Goal: Task Accomplishment & Management: Complete application form

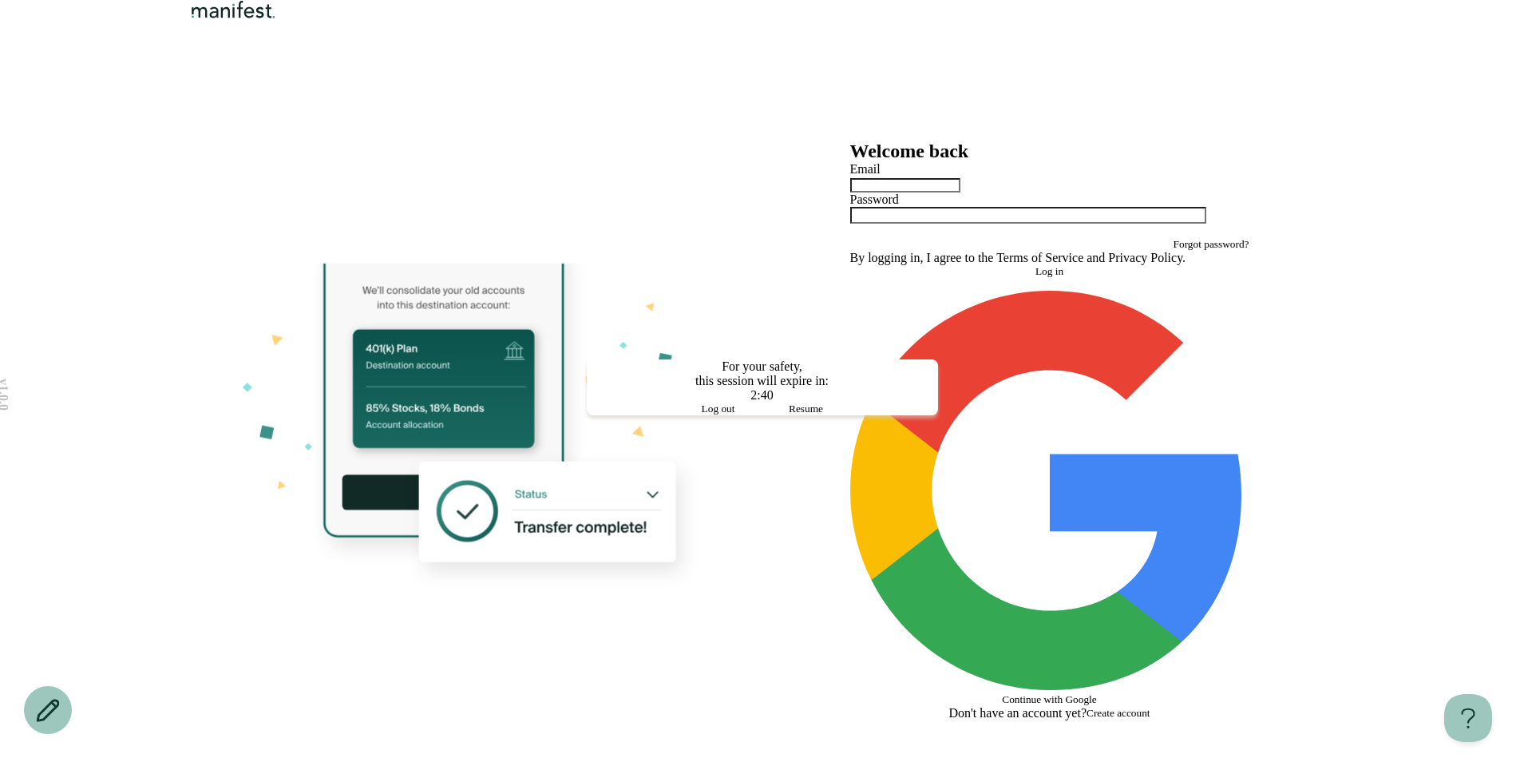
click at [714, 414] on span "Log out" at bounding box center [719, 408] width 34 height 12
click at [714, 460] on div at bounding box center [475, 430] width 575 height 687
click at [701, 415] on button "Log out" at bounding box center [719, 408] width 88 height 13
click at [576, 290] on div at bounding box center [762, 387] width 1524 height 774
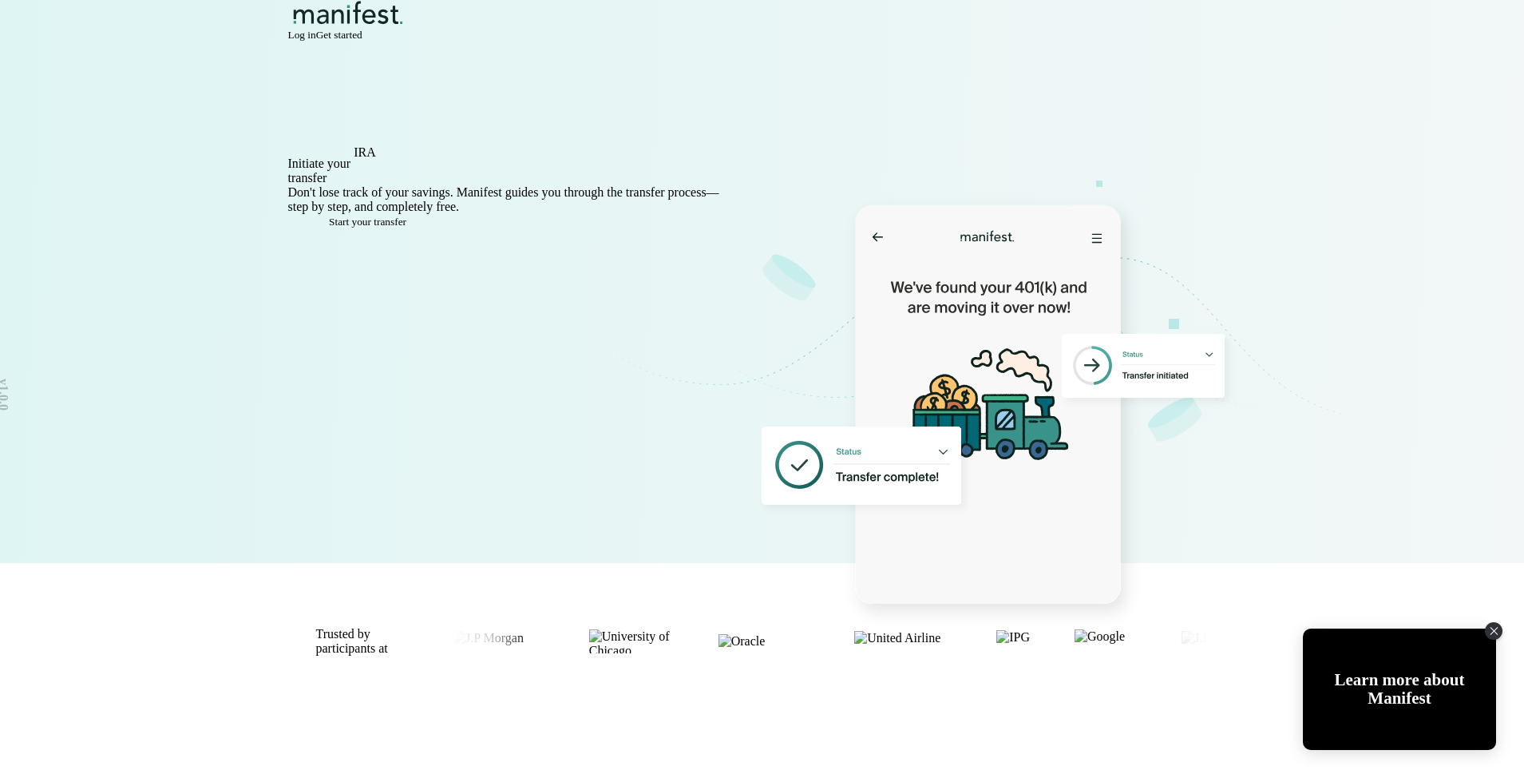
click at [369, 228] on button "Start your transfer" at bounding box center [368, 222] width 160 height 13
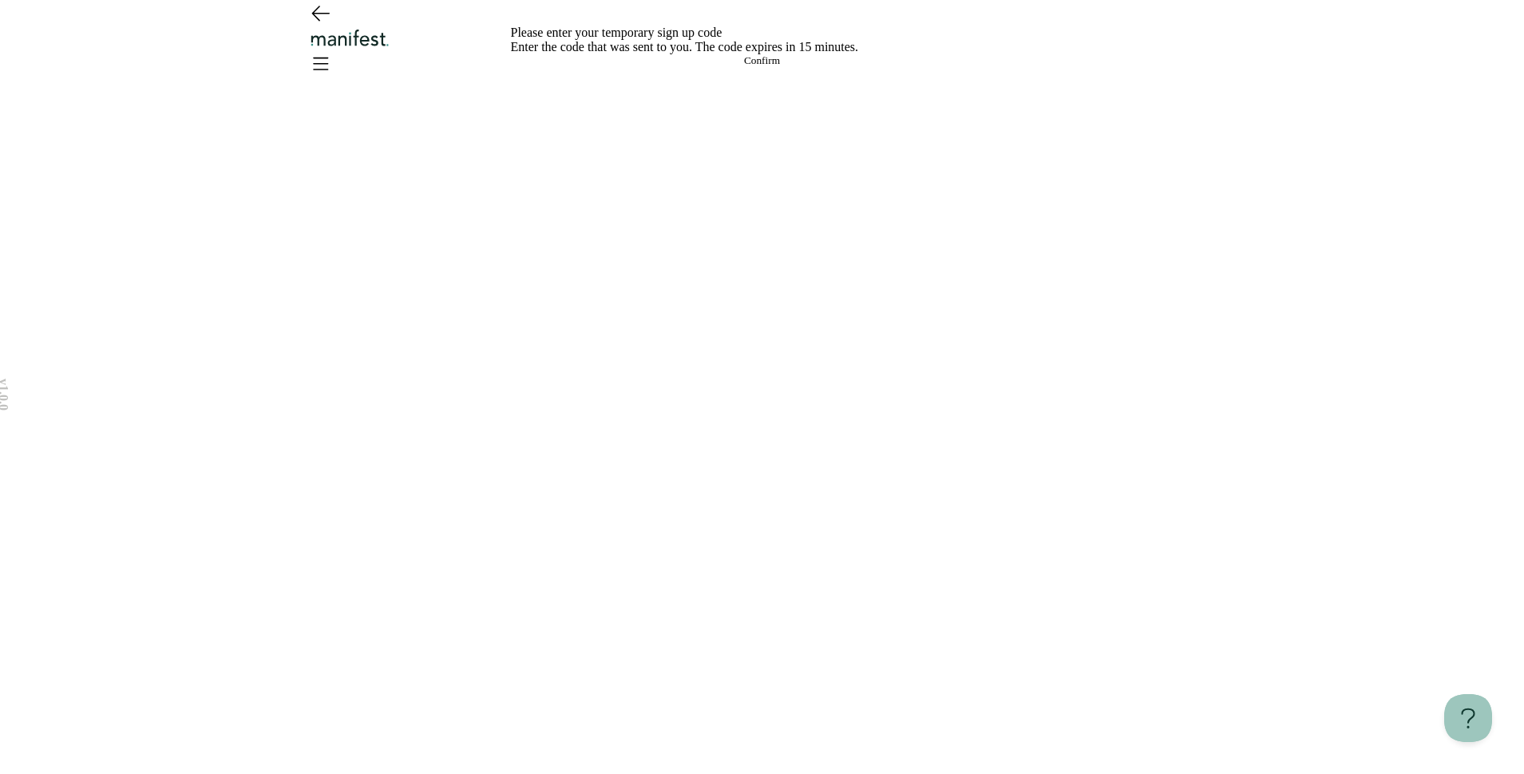
click at [315, 21] on icon "Go back" at bounding box center [320, 13] width 17 height 14
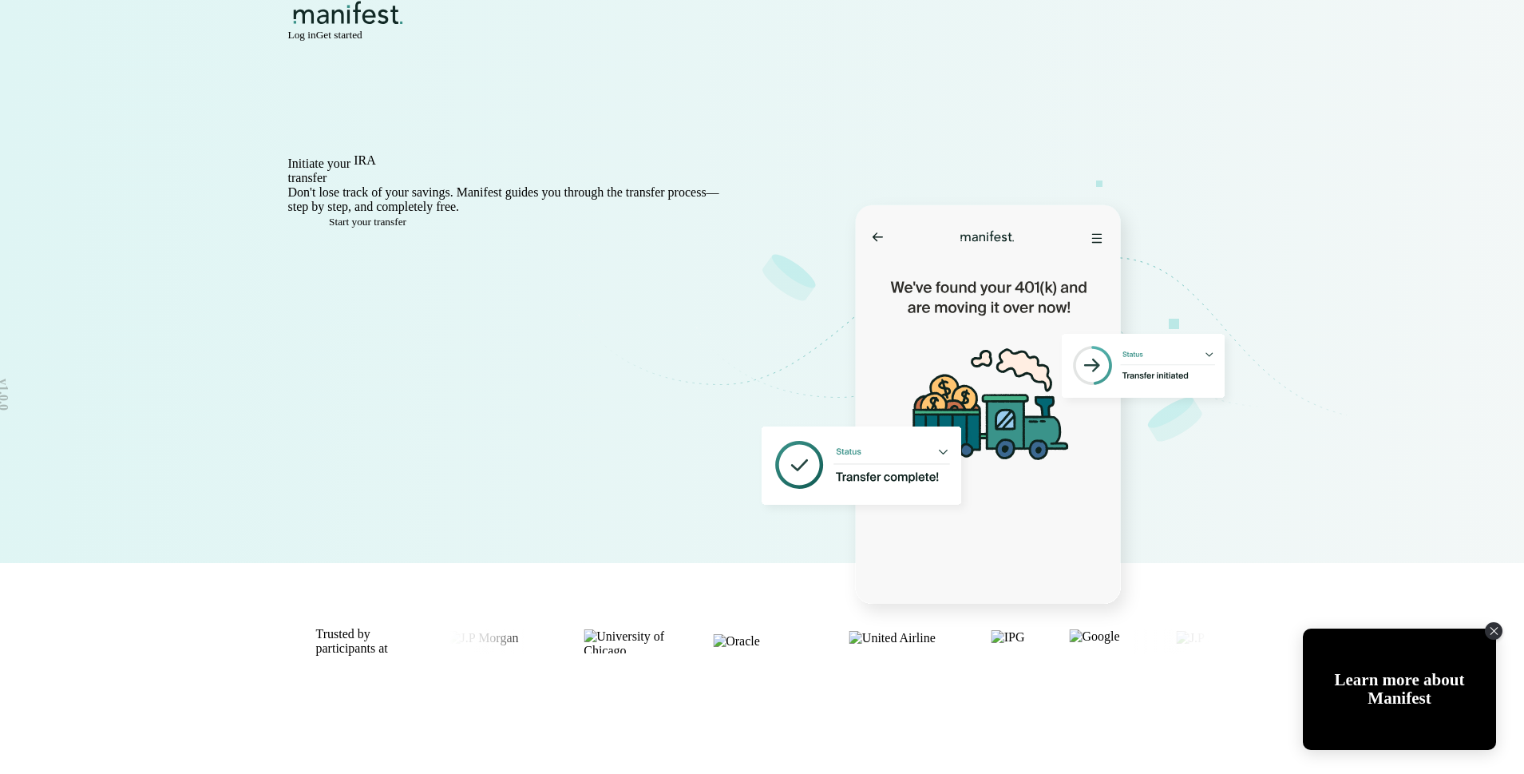
click at [362, 33] on button "Get started" at bounding box center [339, 35] width 46 height 13
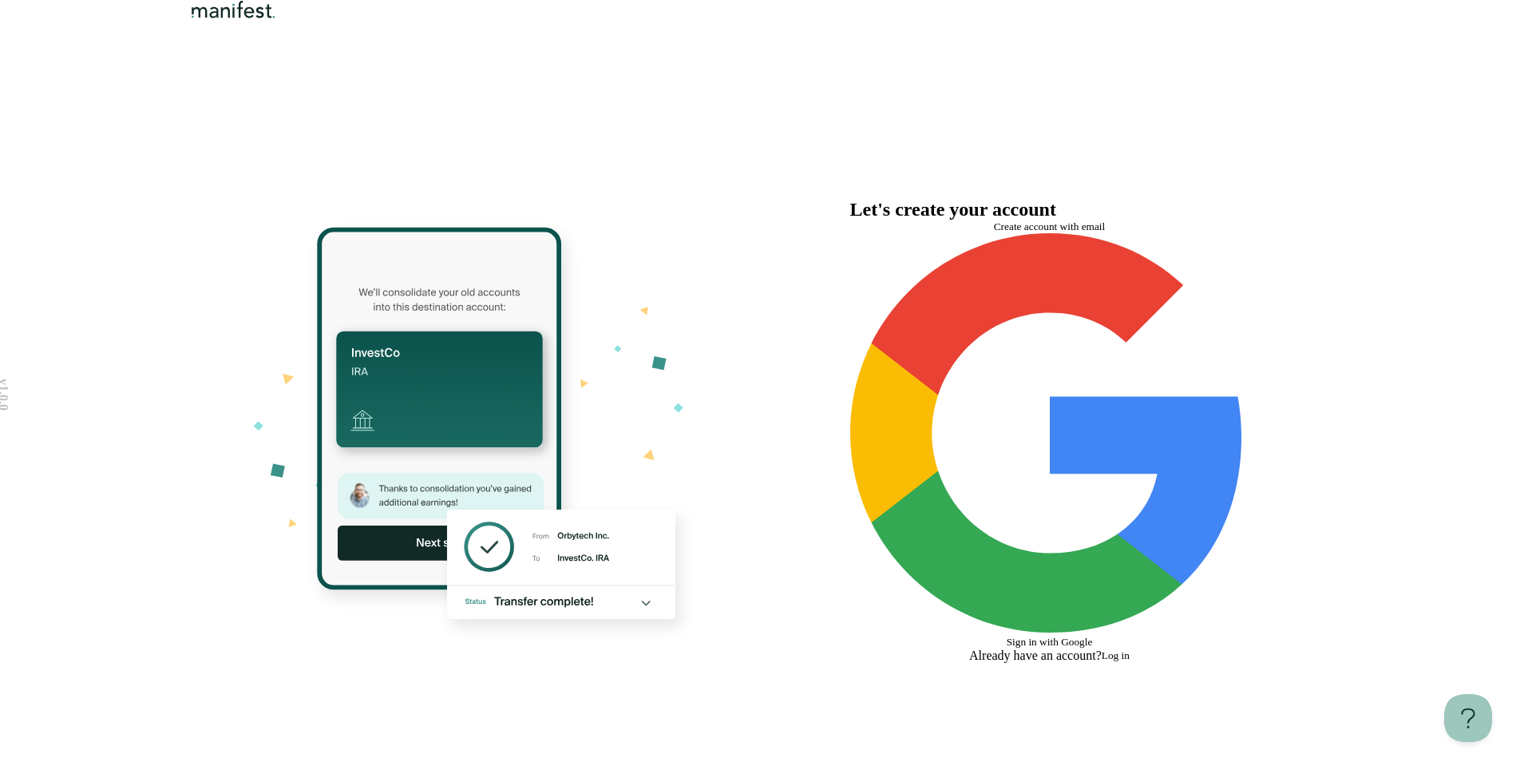
click at [1058, 232] on span "Create account with email" at bounding box center [1050, 226] width 112 height 12
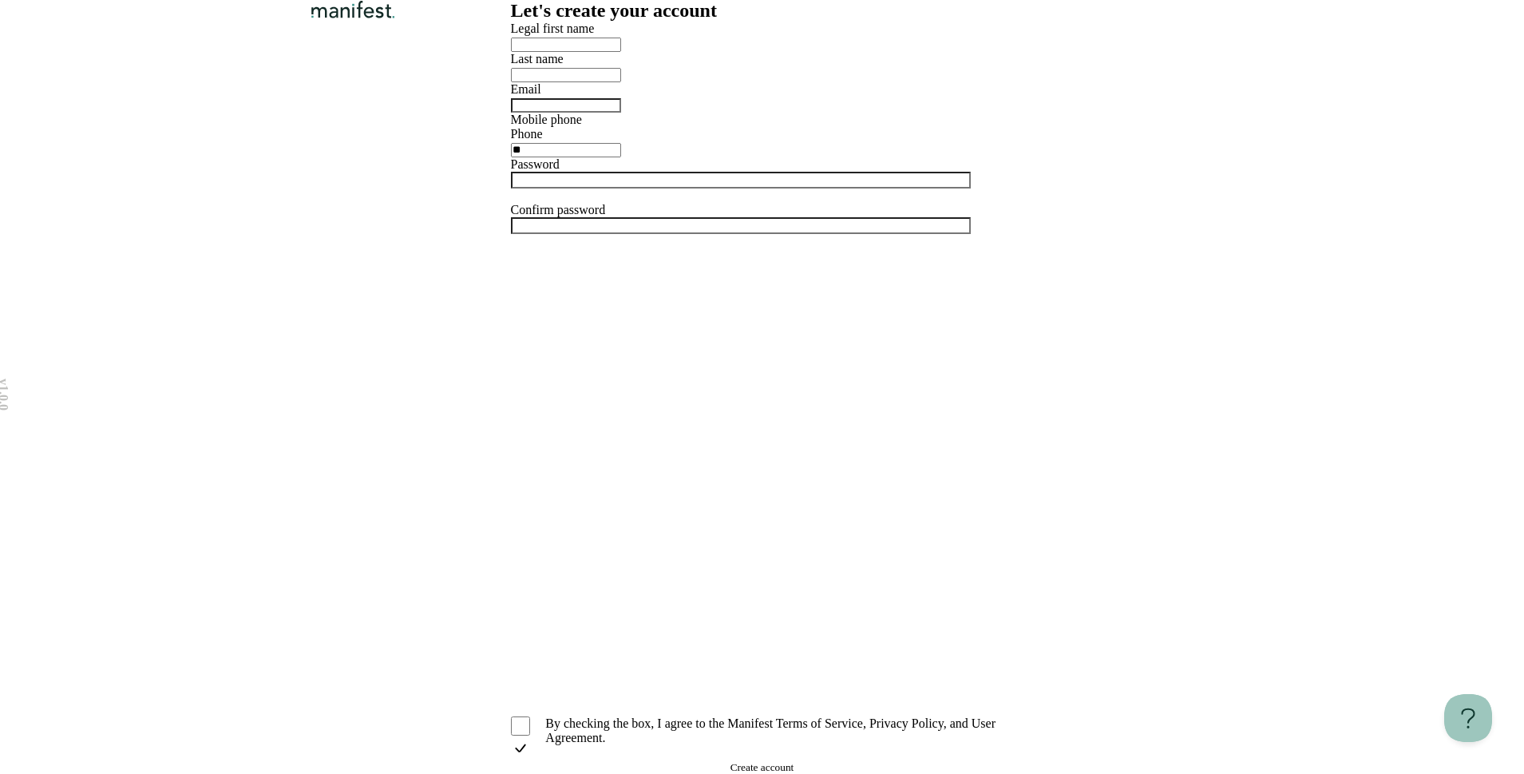
click at [313, 19] on img "Logo" at bounding box center [353, 9] width 92 height 19
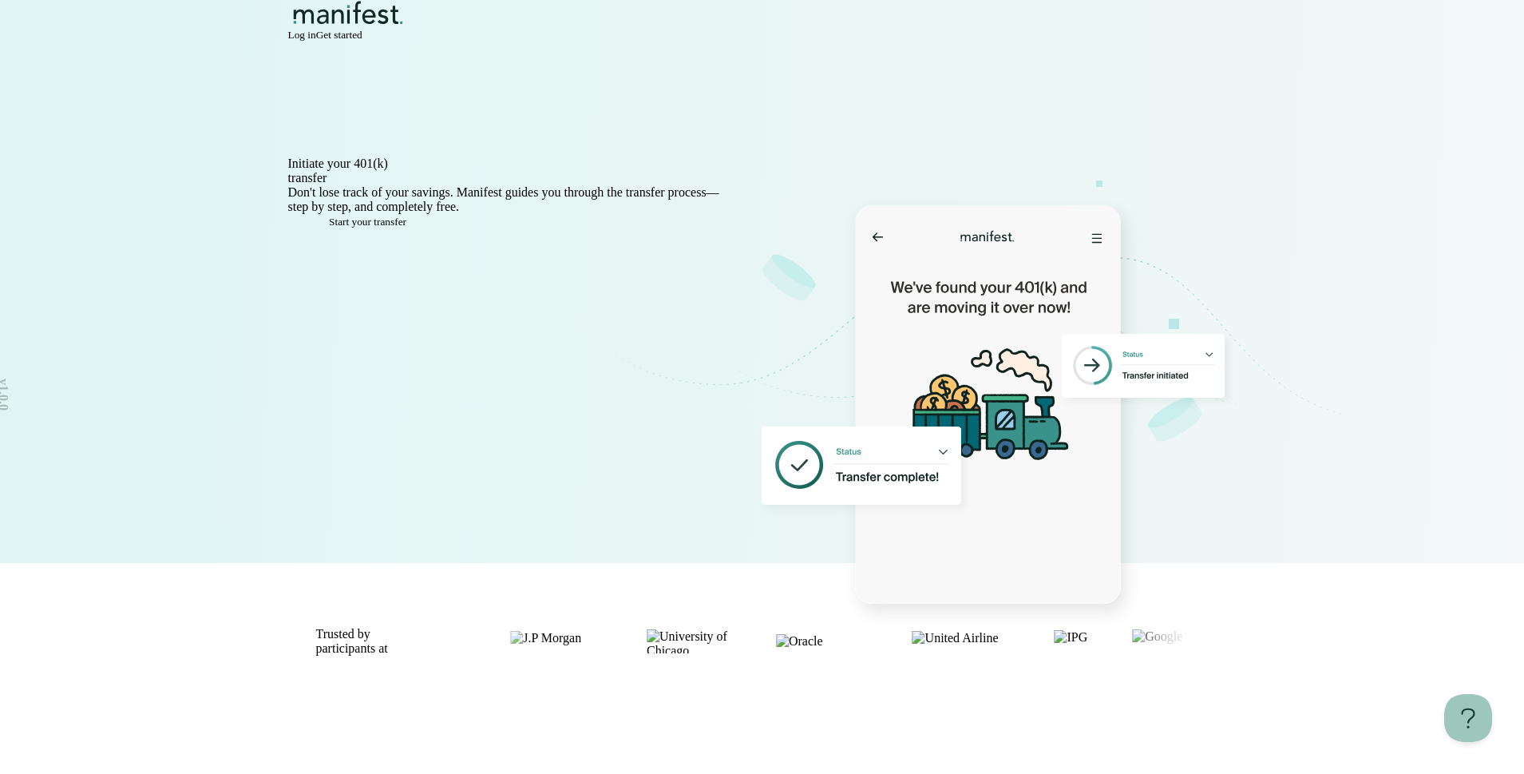
click at [402, 228] on span "Start your transfer" at bounding box center [367, 222] width 77 height 12
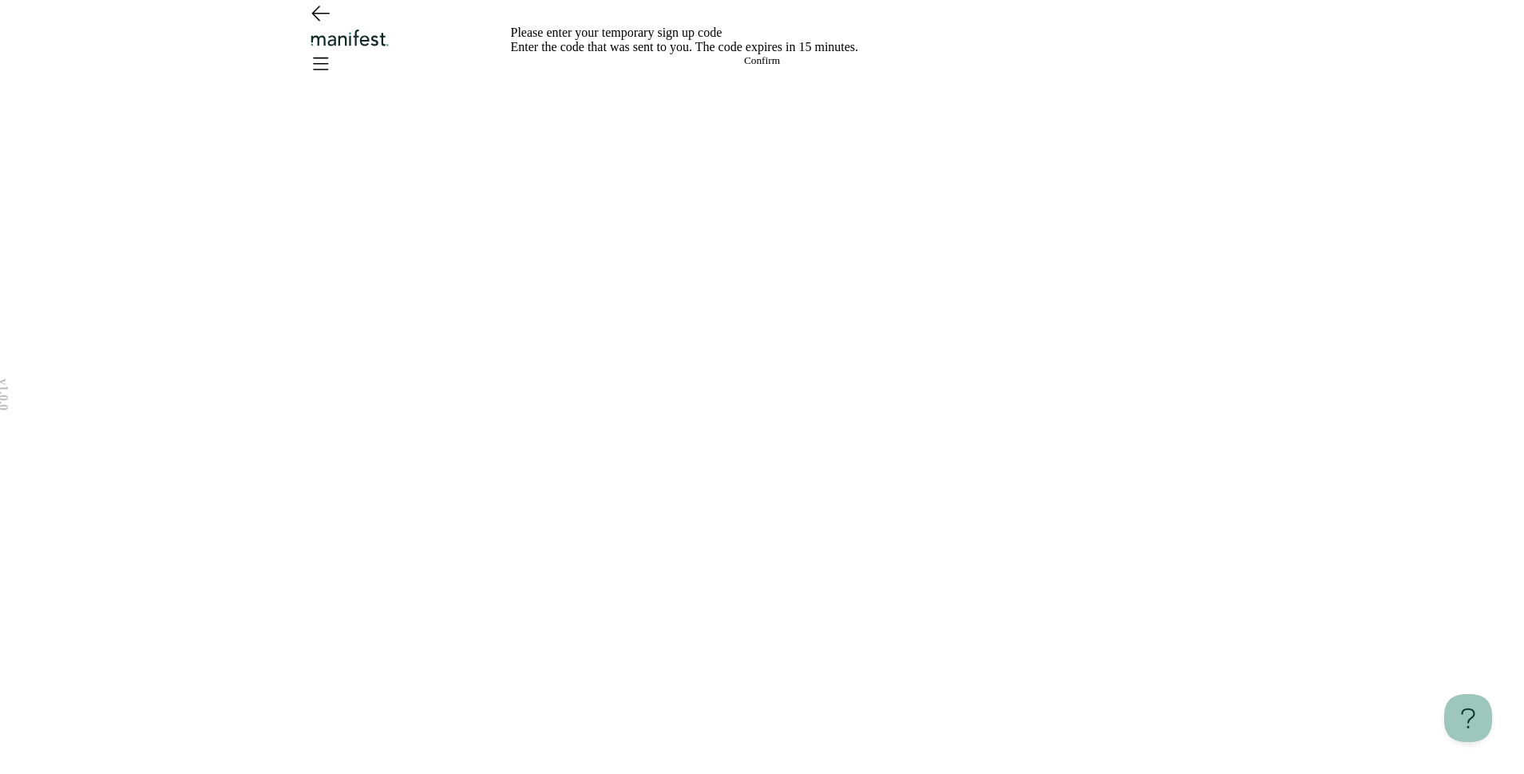
click at [338, 49] on div at bounding box center [763, 39] width 1150 height 79
click at [345, 30] on div at bounding box center [763, 39] width 1150 height 79
click at [318, 21] on icon "Go back" at bounding box center [320, 13] width 17 height 14
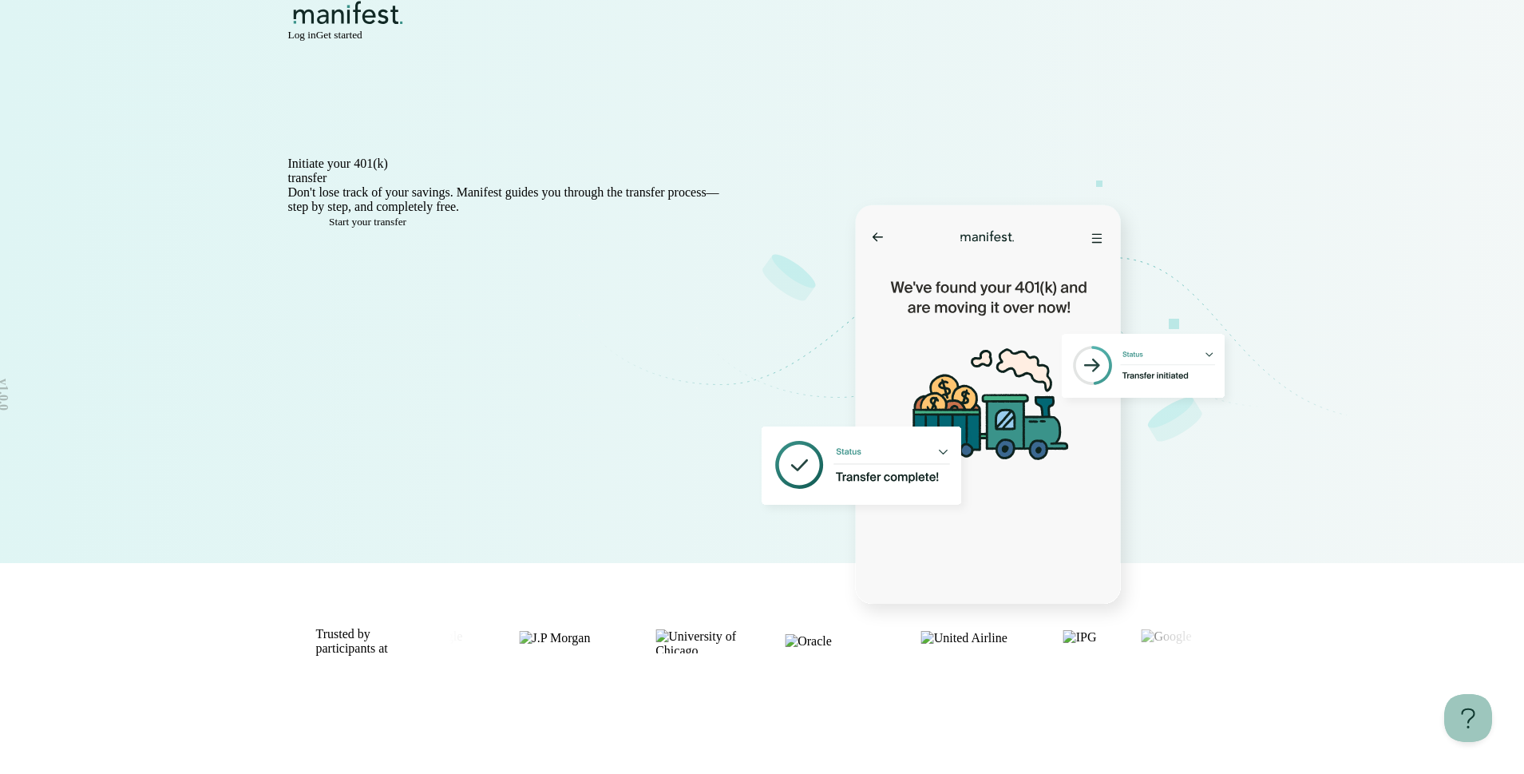
click at [362, 41] on span "Get started" at bounding box center [339, 35] width 46 height 12
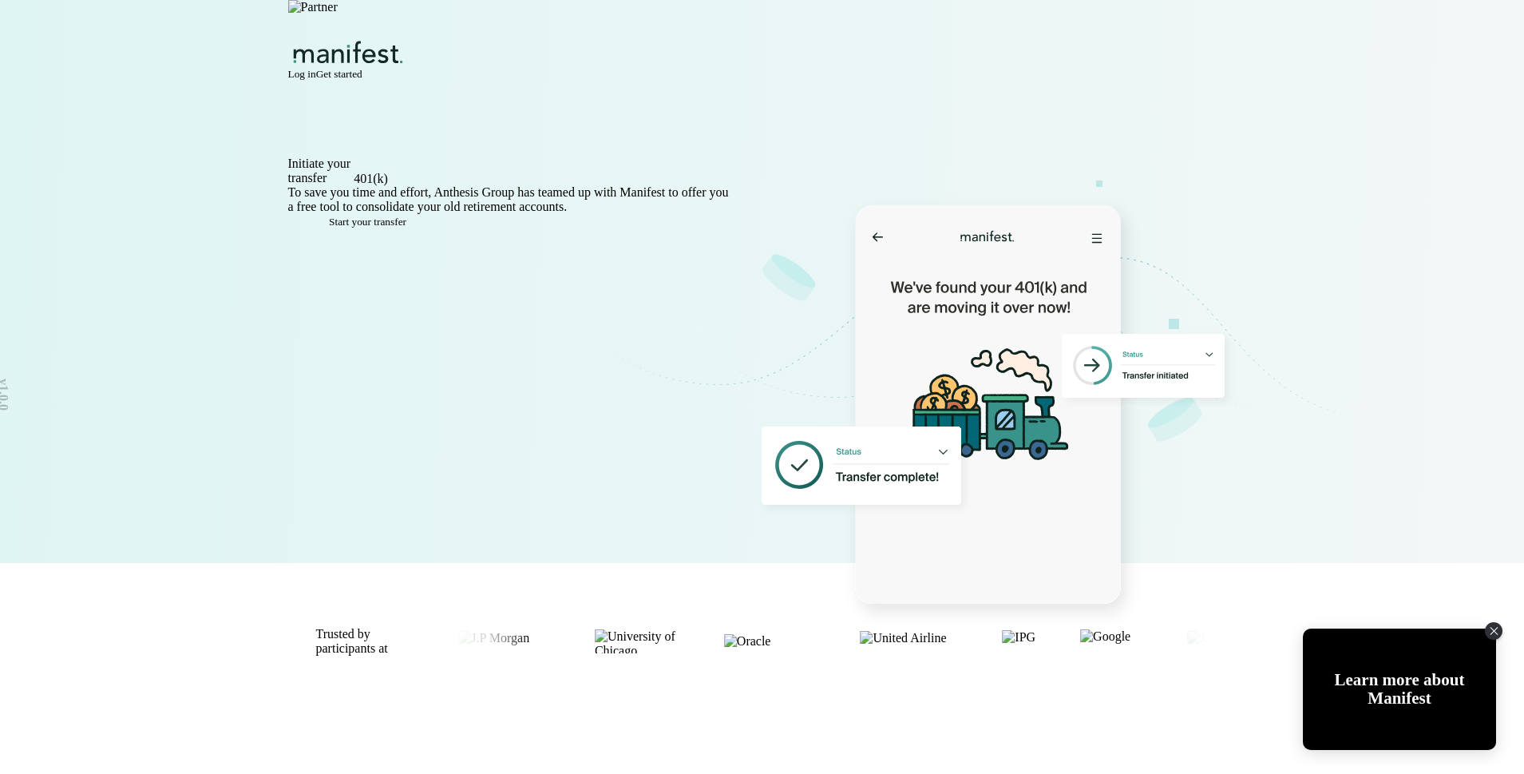
click at [362, 68] on span "Get started" at bounding box center [339, 74] width 46 height 12
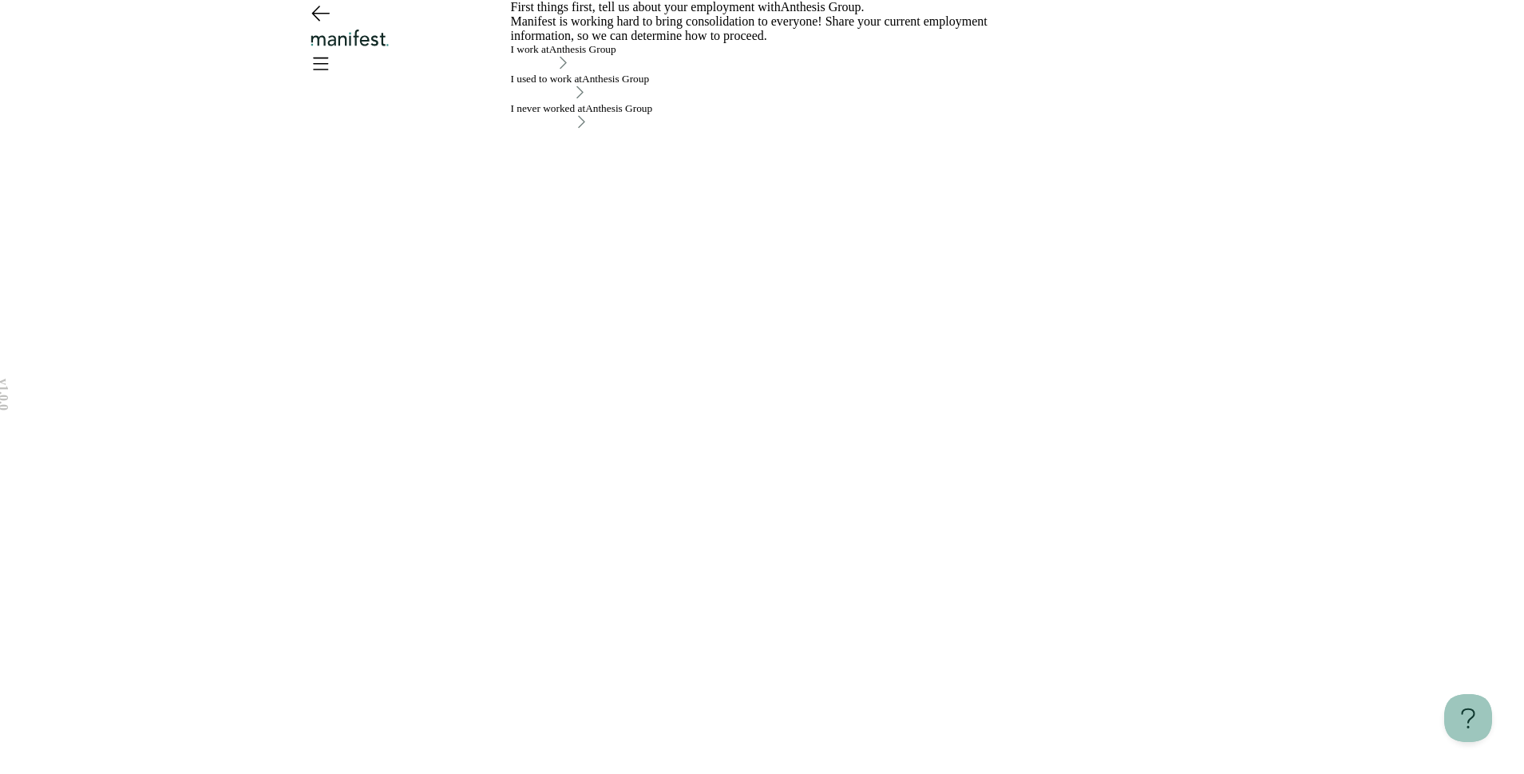
click at [616, 73] on button "I work at Anthesis Group" at bounding box center [563, 58] width 105 height 30
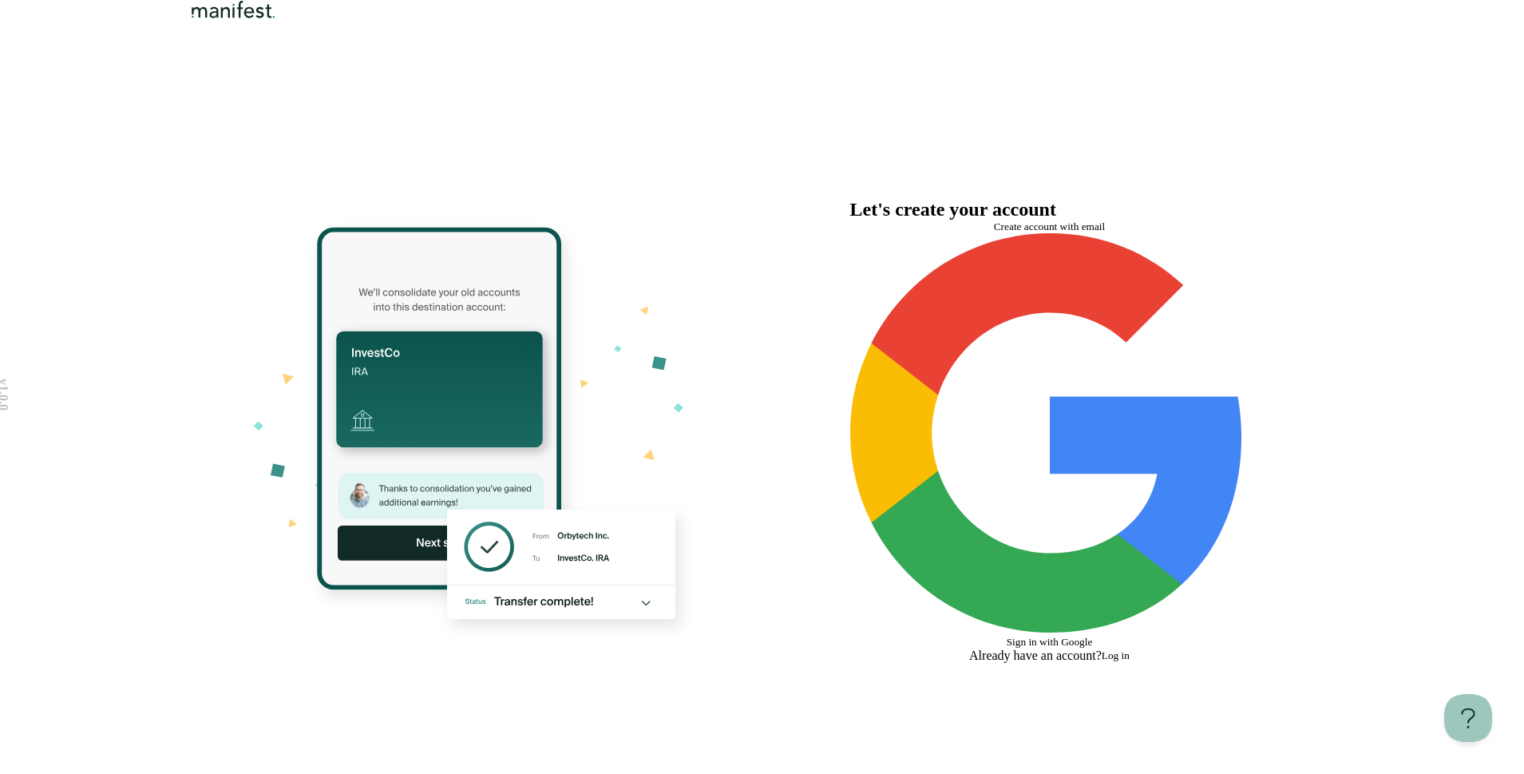
click at [944, 233] on button "Create account with email" at bounding box center [1049, 226] width 399 height 13
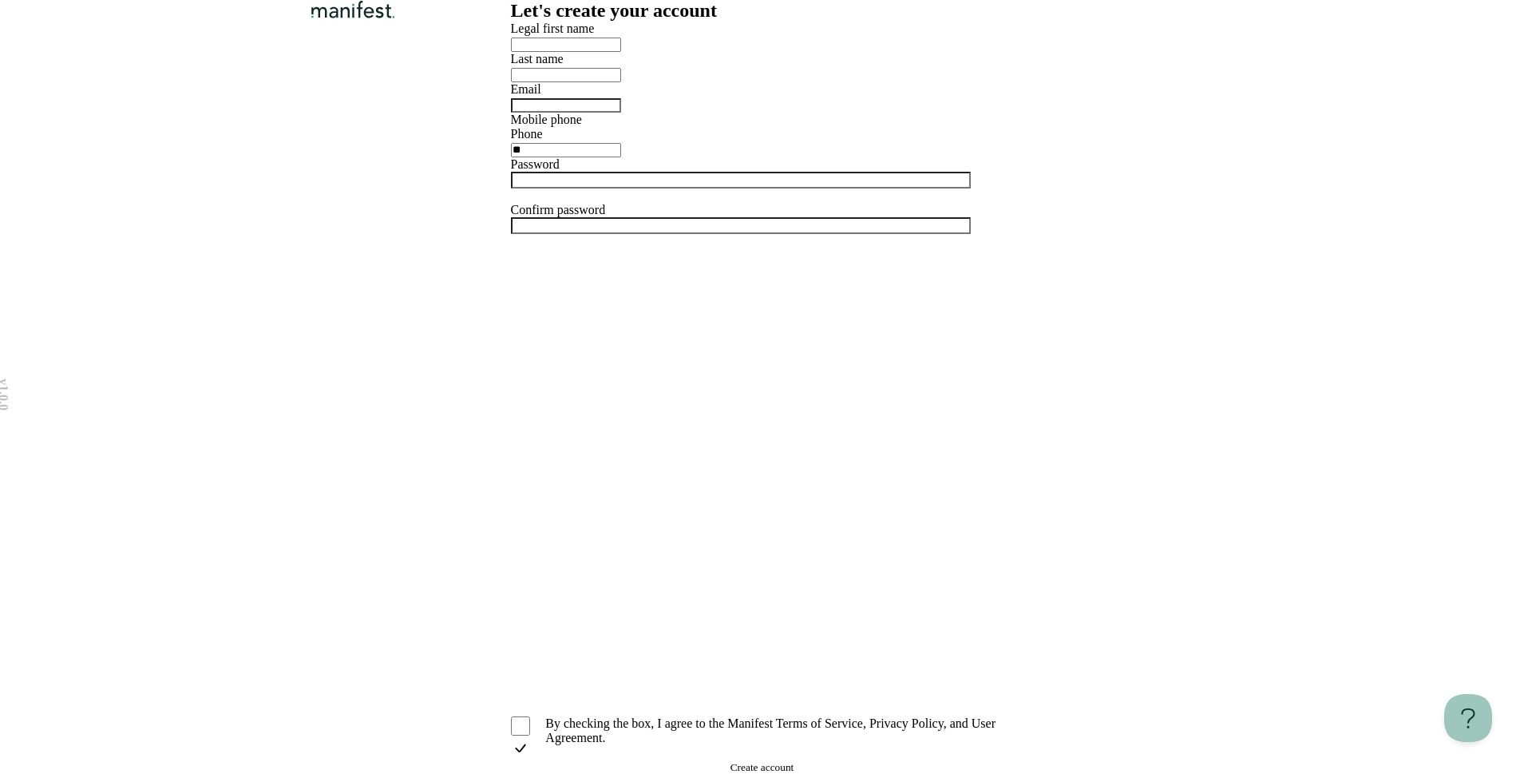
click at [621, 52] on input "text" at bounding box center [566, 45] width 110 height 14
type input "*"
type input "*******"
type input "****"
type input "**********"
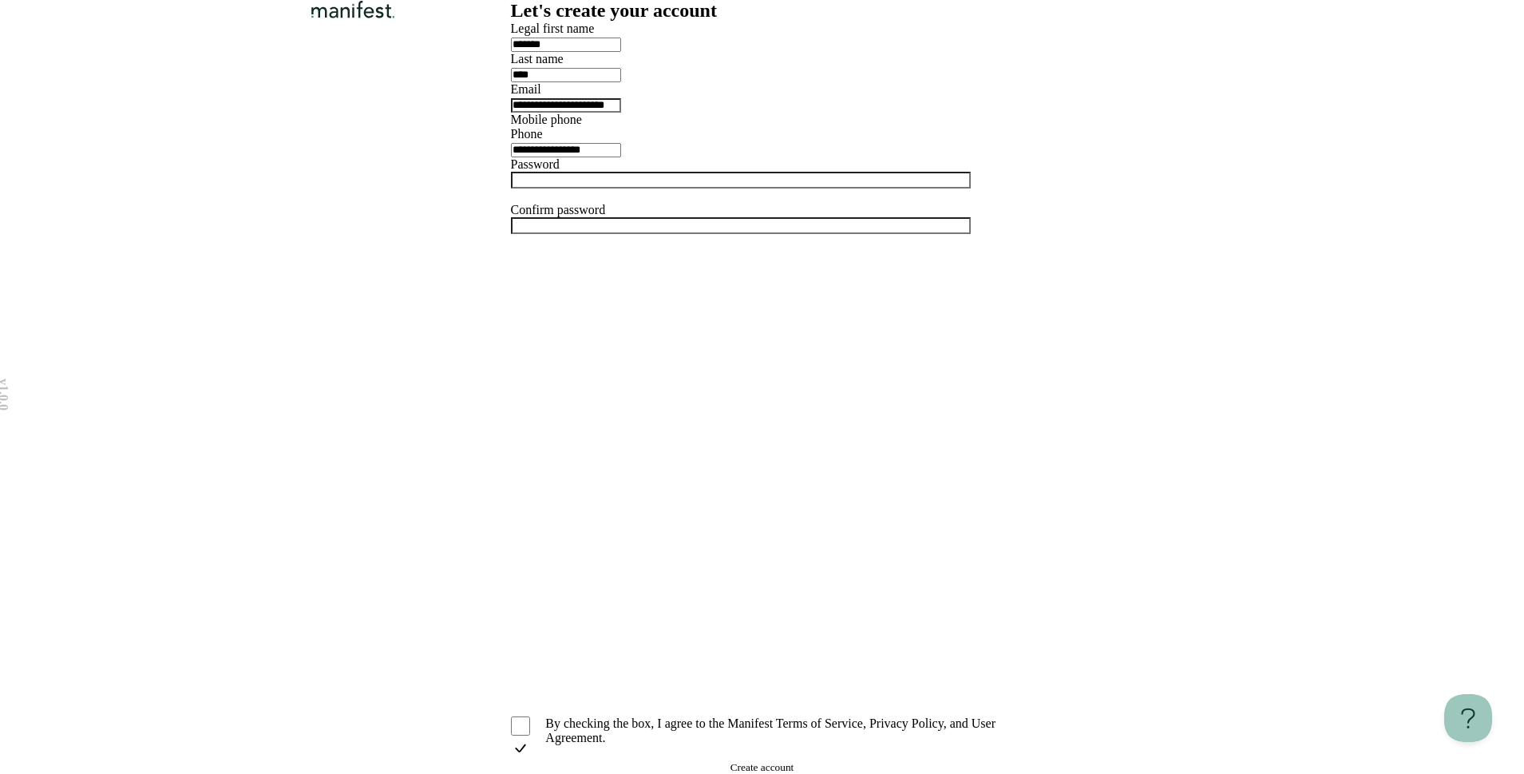
type input "**********"
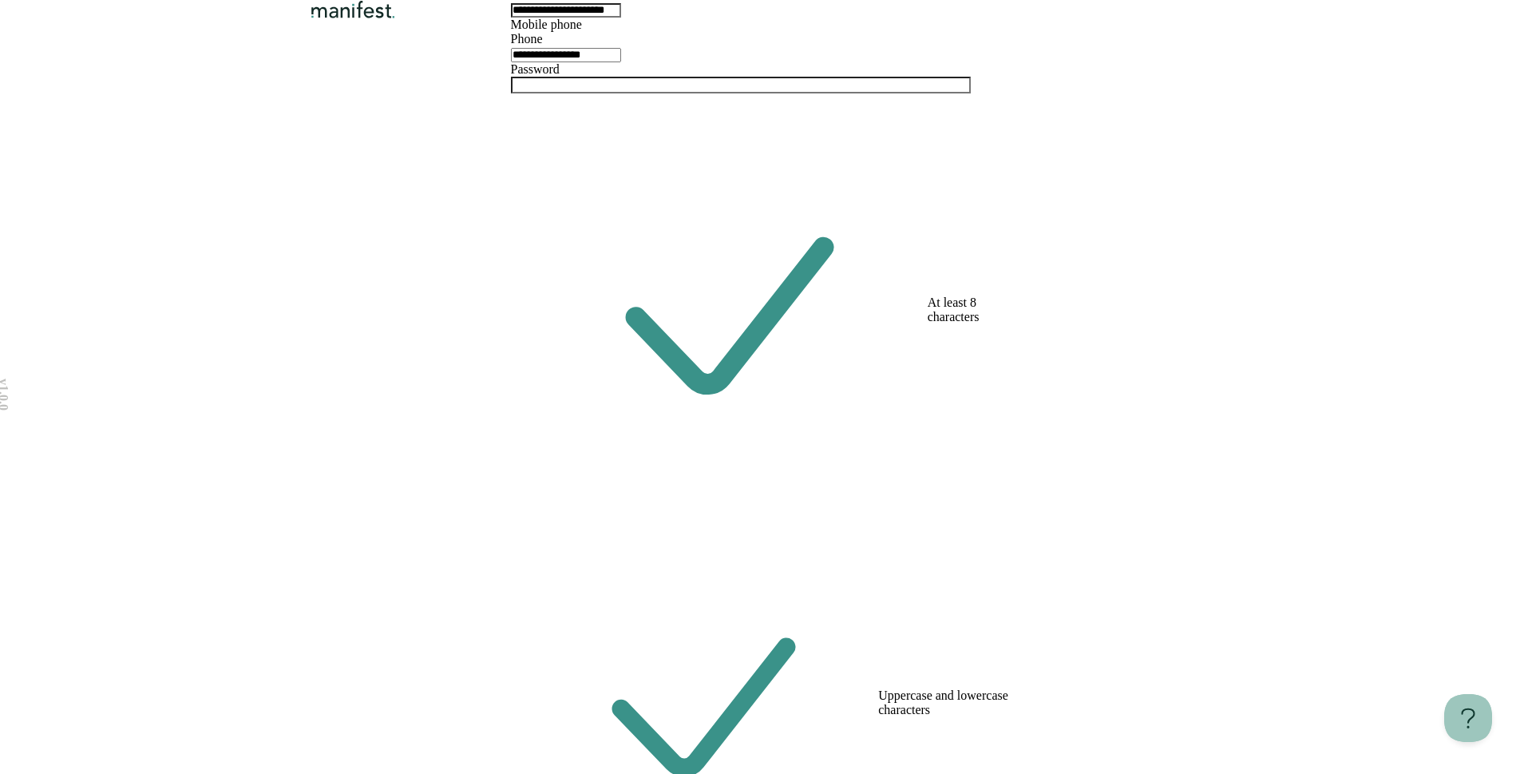
scroll to position [177, 0]
